Goal: Information Seeking & Learning: Learn about a topic

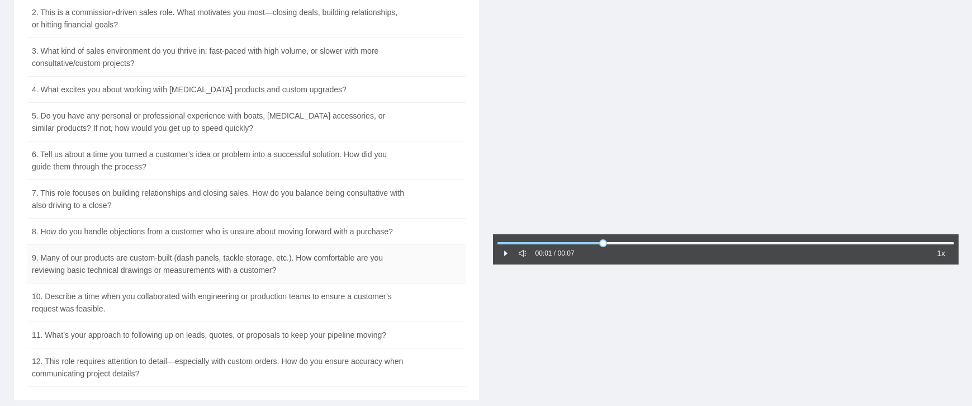
scroll to position [168, 0]
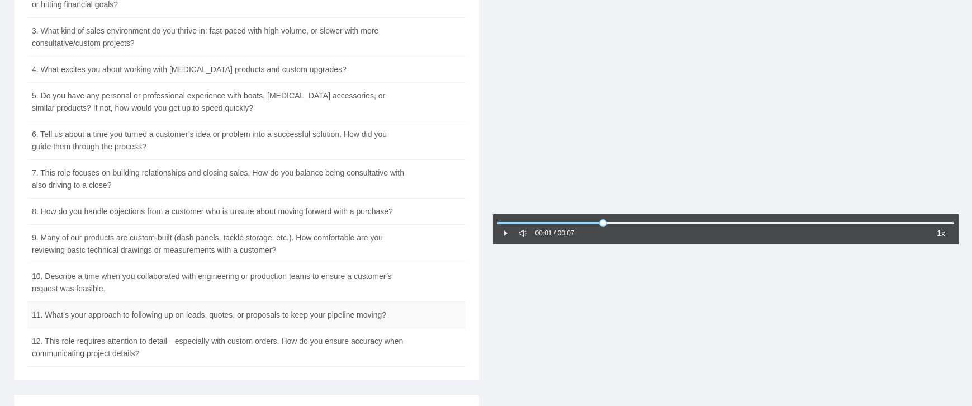
click at [90, 306] on td "11. What’s your approach to following up on leads, quotes, or proposals to keep…" at bounding box center [218, 315] width 382 height 26
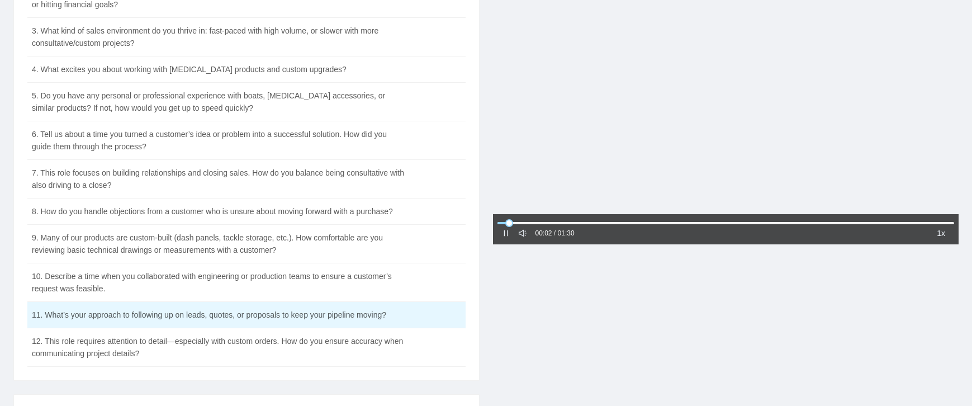
click at [507, 234] on icon "pause" at bounding box center [506, 233] width 4 height 6
